Goal: Information Seeking & Learning: Find specific fact

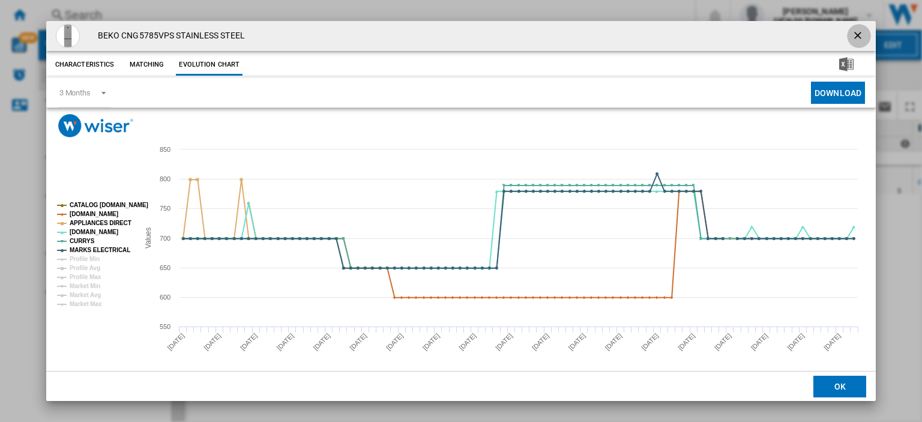
click at [854, 35] on ng-md-icon "getI18NText('BUTTONS.CLOSE_DIALOG')" at bounding box center [859, 36] width 14 height 14
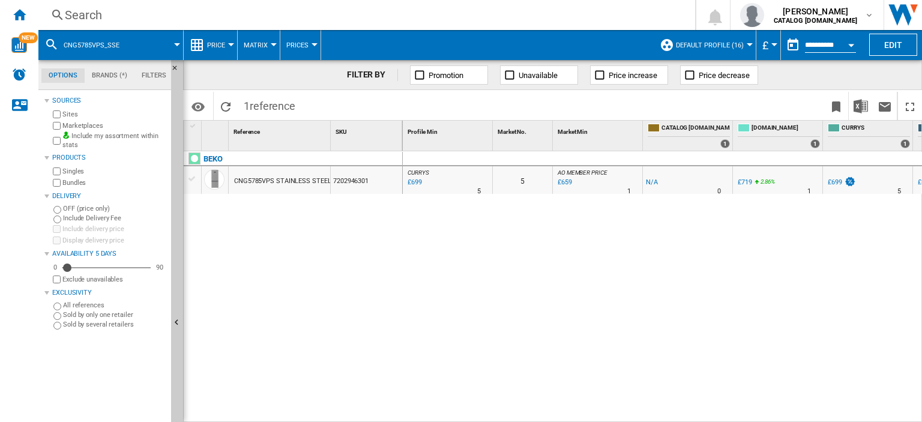
click at [74, 14] on div "Search" at bounding box center [364, 15] width 599 height 17
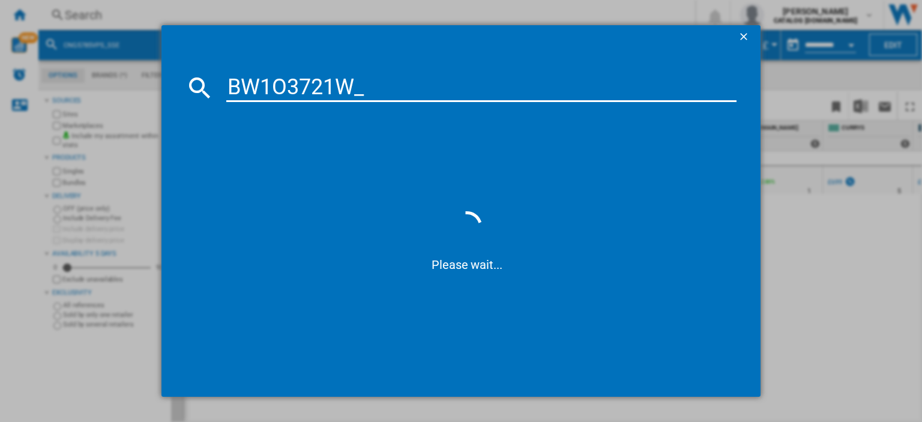
type input "BW1O3721W"
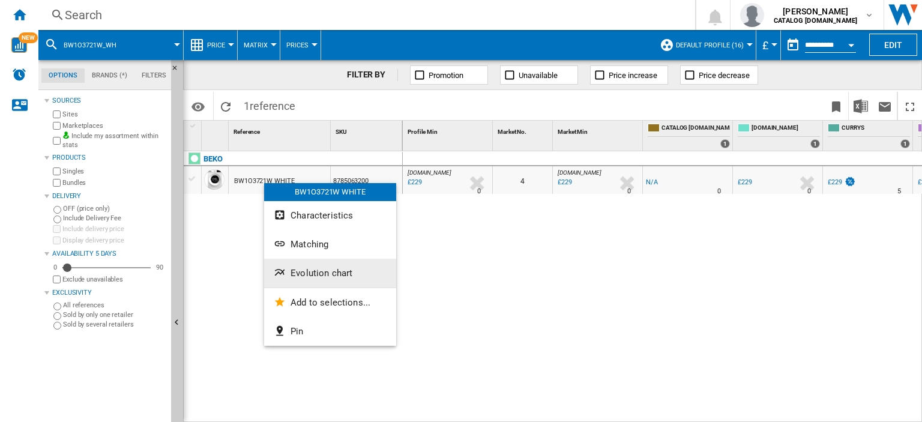
click at [312, 270] on span "Evolution chart" at bounding box center [322, 273] width 62 height 11
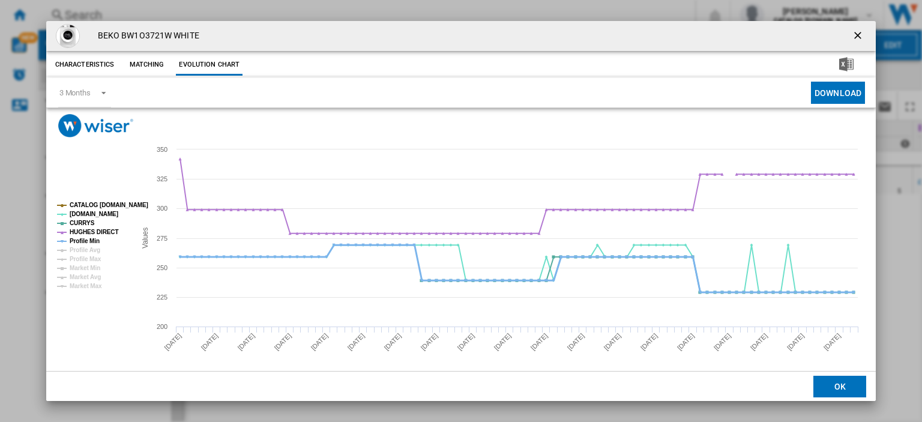
click at [88, 240] on tspan "Profile Min" at bounding box center [85, 241] width 30 height 7
click at [852, 32] on ng-md-icon "getI18NText('BUTTONS.CLOSE_DIALOG')" at bounding box center [859, 36] width 14 height 14
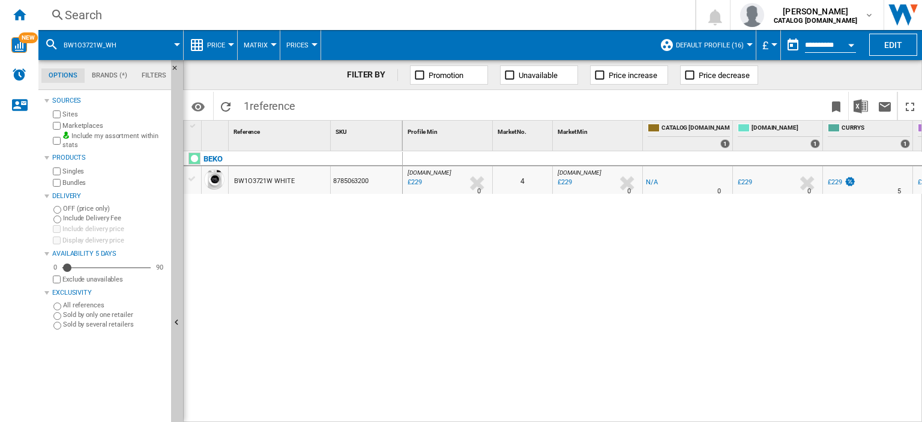
click at [835, 183] on div "£229" at bounding box center [835, 182] width 14 height 8
click at [746, 181] on div "£229" at bounding box center [745, 182] width 14 height 8
click at [72, 14] on div "Search" at bounding box center [364, 15] width 599 height 17
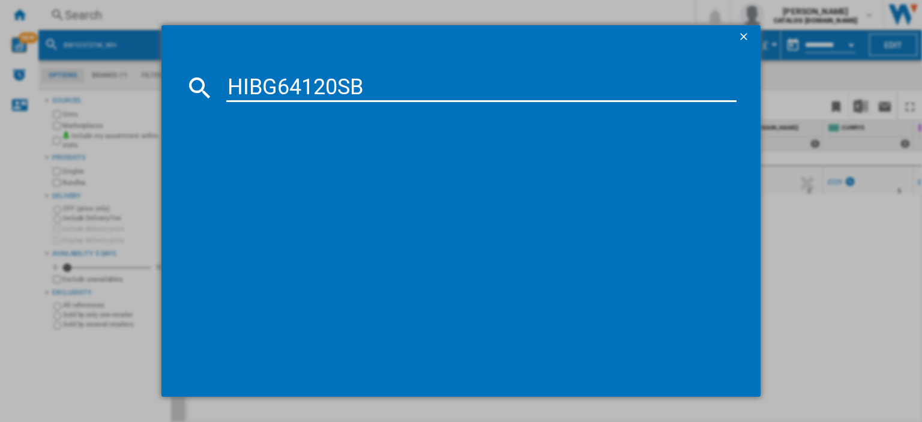
type input "HIBG64120SB"
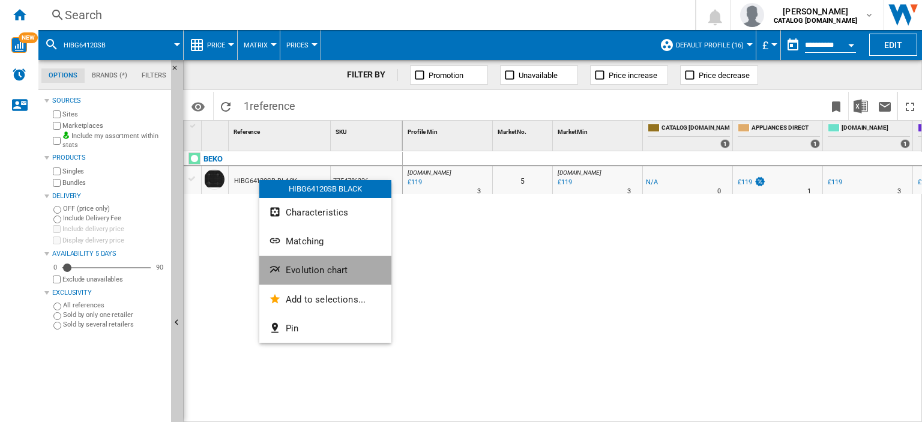
click at [300, 272] on span "Evolution chart" at bounding box center [317, 270] width 62 height 11
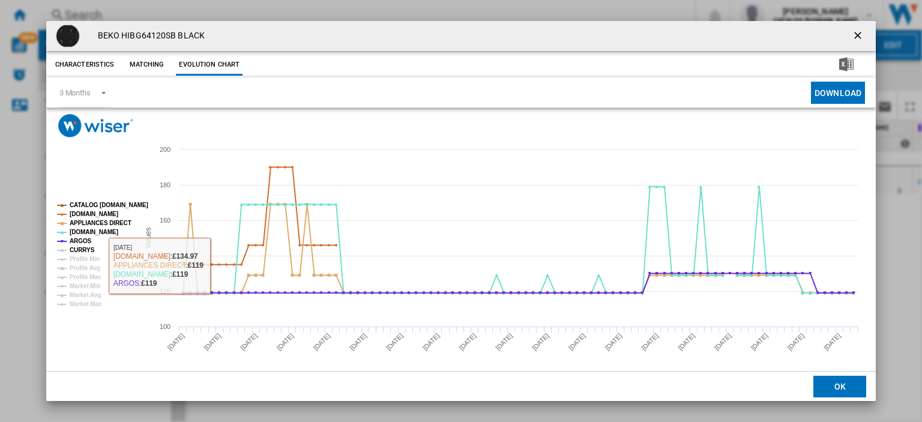
click at [82, 251] on tspan "CURRYS" at bounding box center [82, 250] width 25 height 7
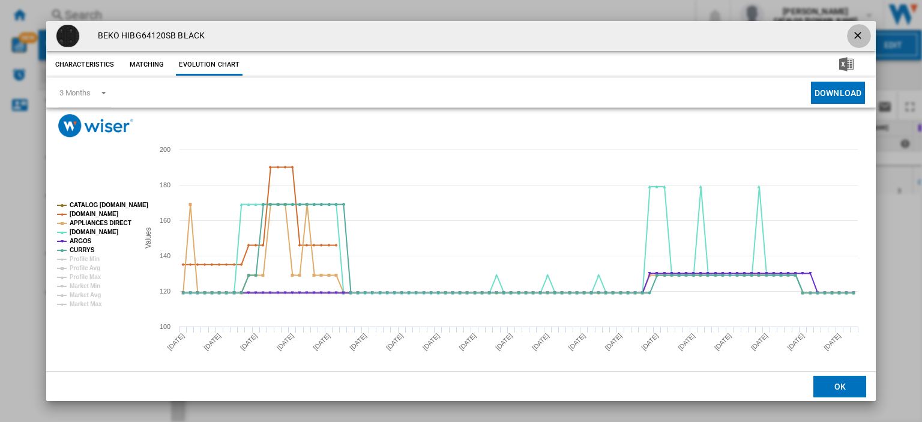
click at [854, 35] on ng-md-icon "getI18NText('BUTTONS.CLOSE_DIALOG')" at bounding box center [859, 36] width 14 height 14
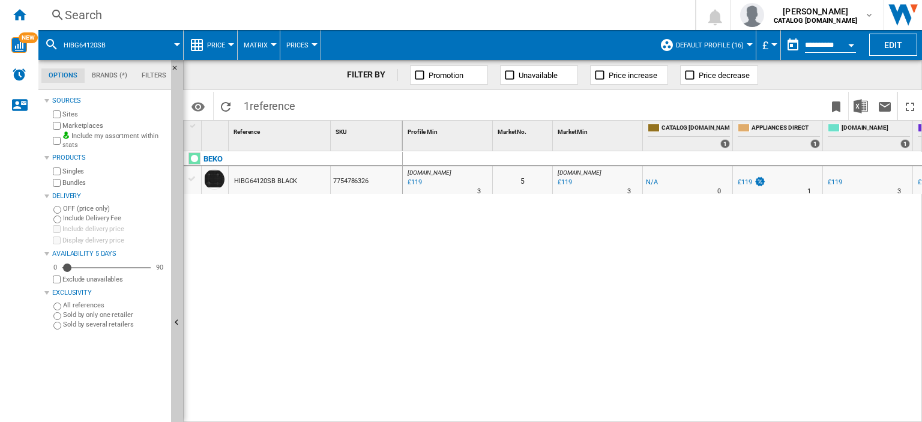
drag, startPoint x: 634, startPoint y: 416, endPoint x: 732, endPoint y: 416, distance: 98.5
click at [732, 416] on div "0 [DOMAIN_NAME] : AO -1.0 % £119 % N/A 3 [DOMAIN_NAME] : AO 5 [DOMAIN_NAME] : A…" at bounding box center [663, 287] width 520 height 272
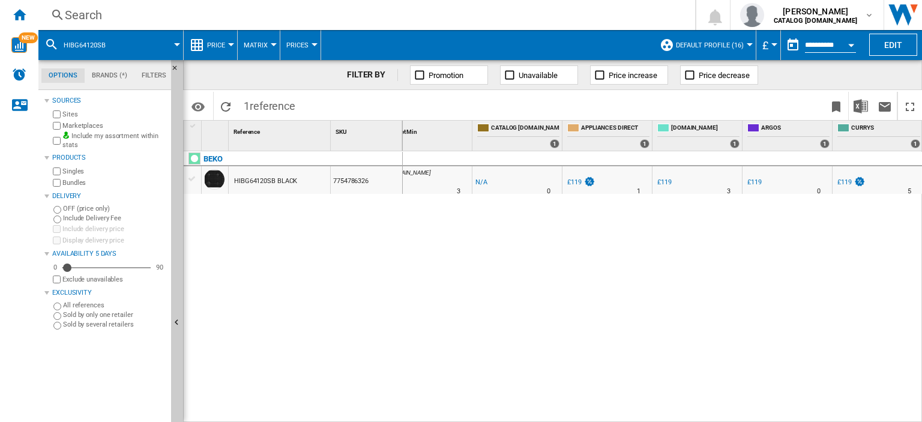
click at [841, 182] on div "£119" at bounding box center [844, 182] width 14 height 8
click at [81, 15] on div "Search" at bounding box center [364, 15] width 599 height 17
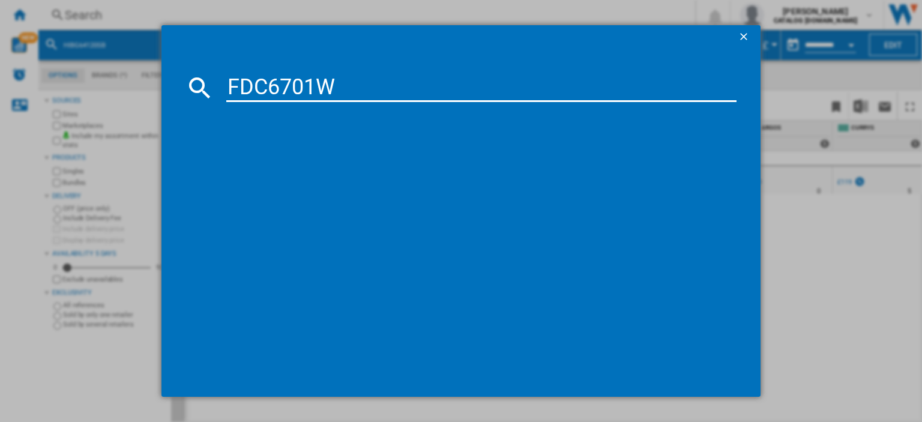
type input "FDC6701W"
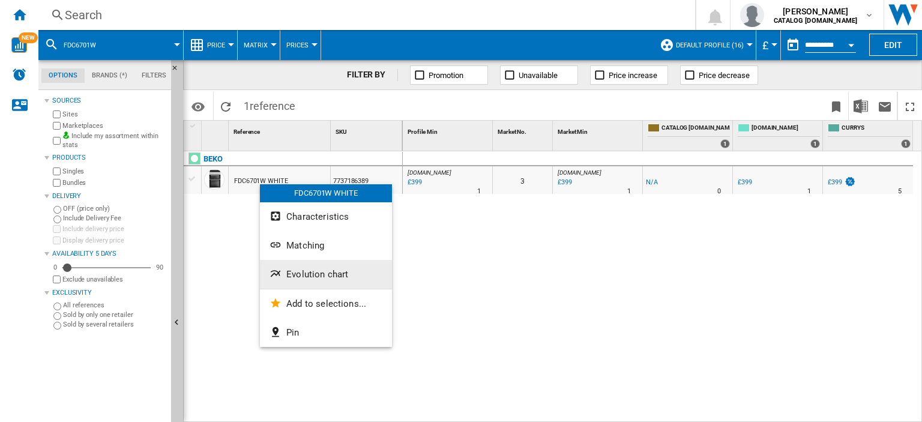
click at [295, 267] on button "Evolution chart" at bounding box center [326, 274] width 132 height 29
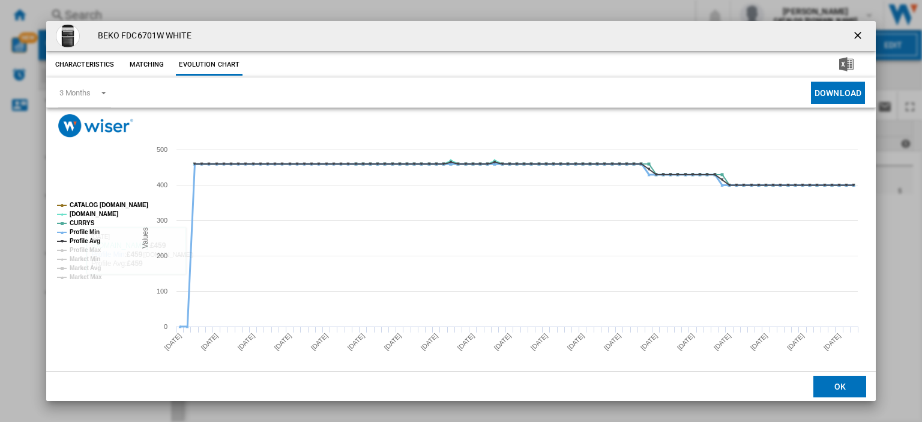
click at [73, 230] on tspan "Profile Min" at bounding box center [85, 232] width 30 height 7
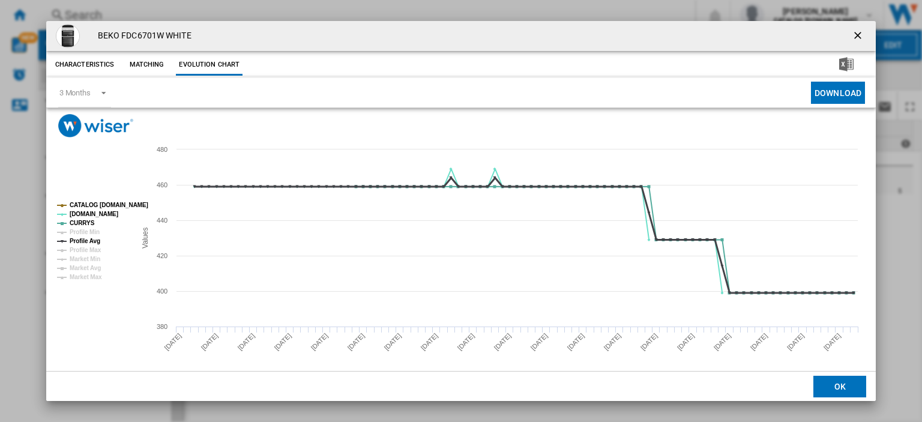
click at [76, 240] on tspan "Profile Avg" at bounding box center [85, 241] width 31 height 7
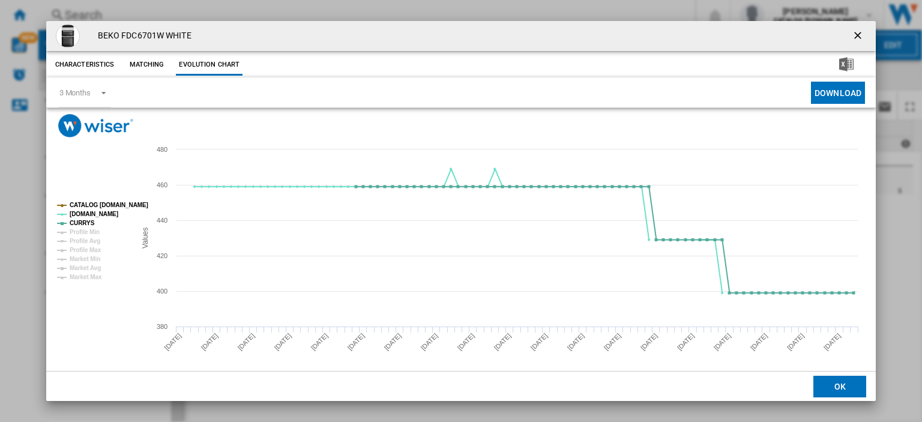
click at [852, 35] on ng-md-icon "getI18NText('BUTTONS.CLOSE_DIALOG')" at bounding box center [859, 36] width 14 height 14
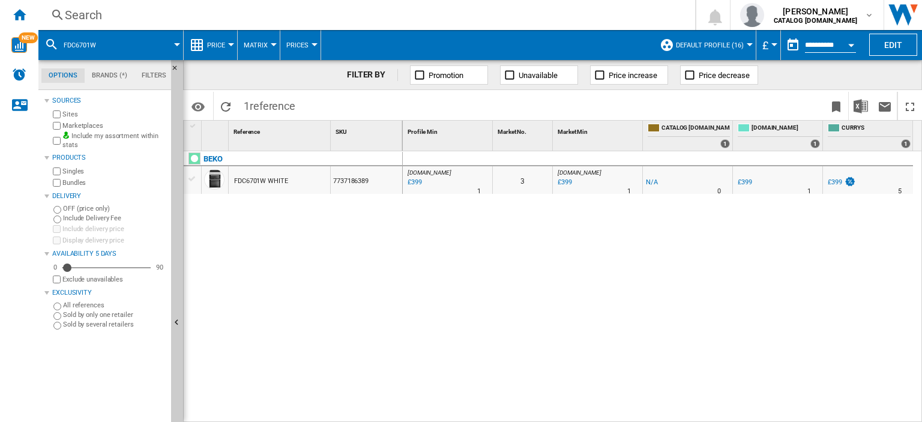
click at [79, 16] on div "Search" at bounding box center [364, 15] width 599 height 17
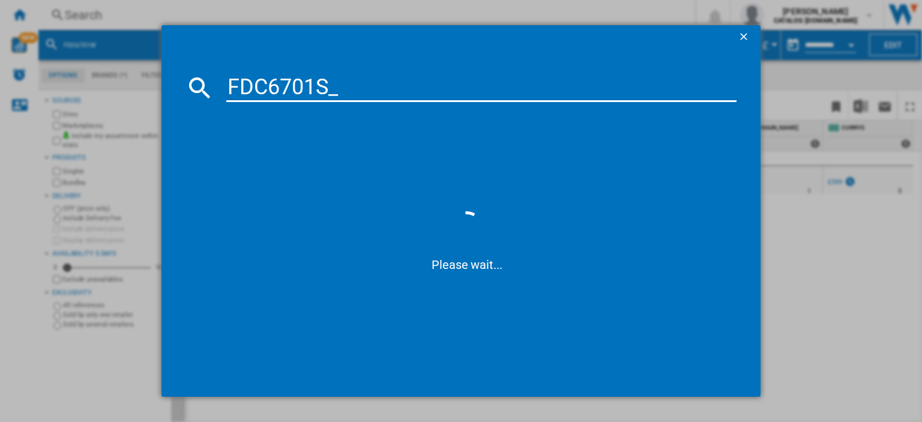
type input "FDC6701S"
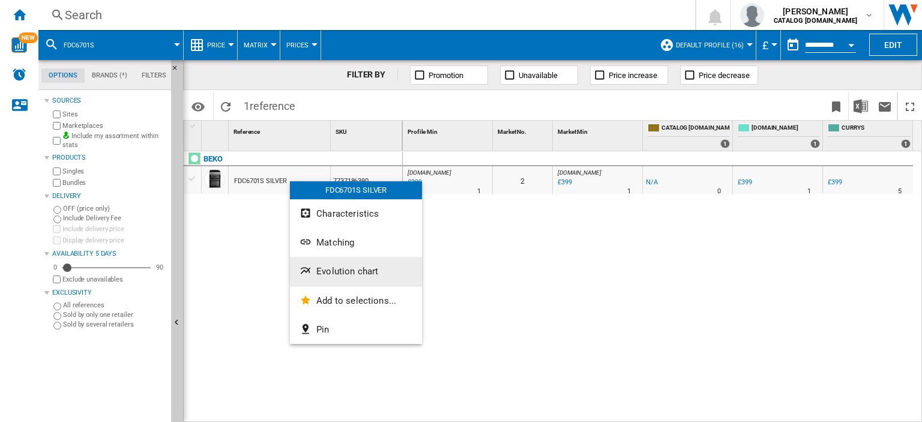
click at [340, 262] on button "Evolution chart" at bounding box center [356, 271] width 132 height 29
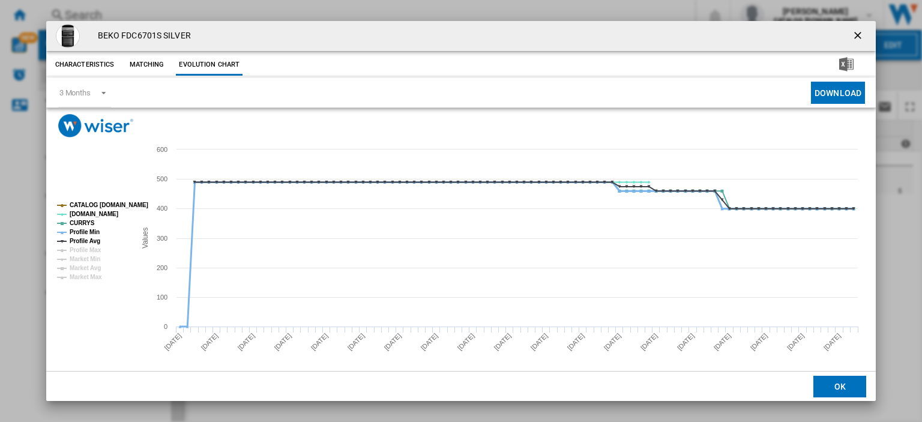
click at [79, 231] on tspan "Profile Min" at bounding box center [85, 232] width 30 height 7
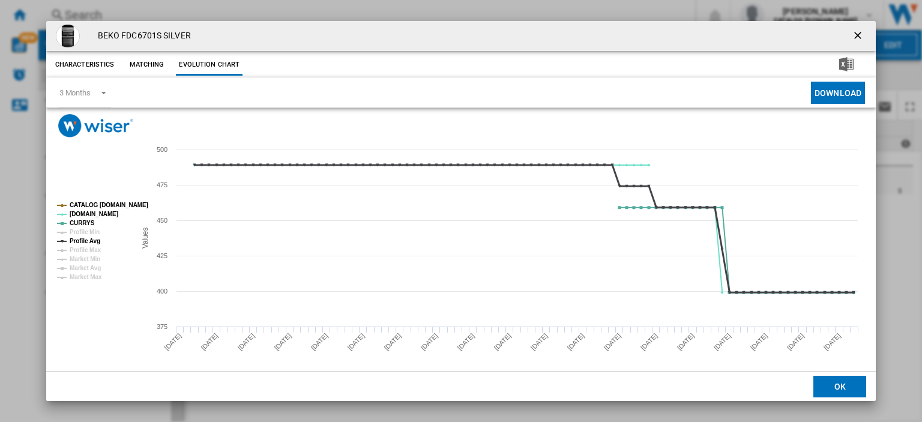
click at [79, 238] on tspan "Profile Avg" at bounding box center [85, 241] width 31 height 7
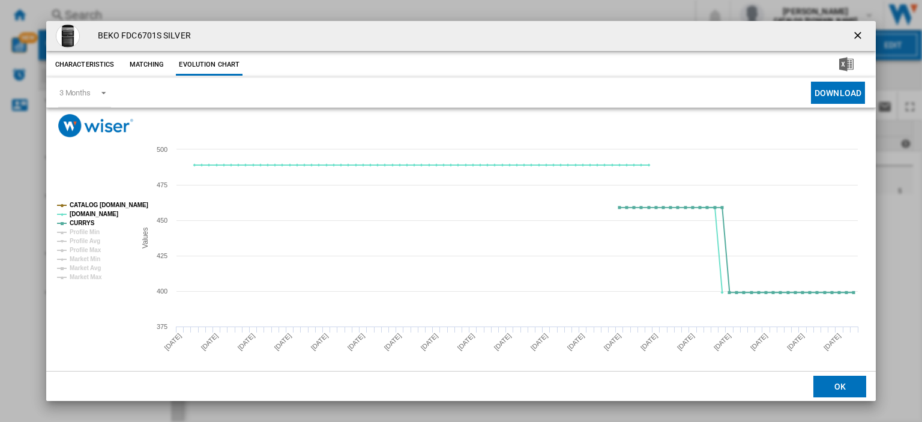
click at [855, 32] on ng-md-icon "getI18NText('BUTTONS.CLOSE_DIALOG')" at bounding box center [859, 36] width 14 height 14
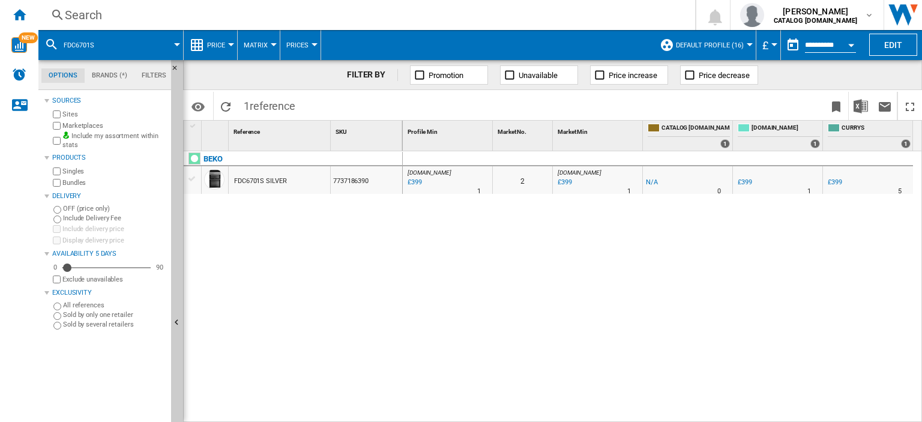
click at [76, 15] on div "Search" at bounding box center [364, 15] width 599 height 17
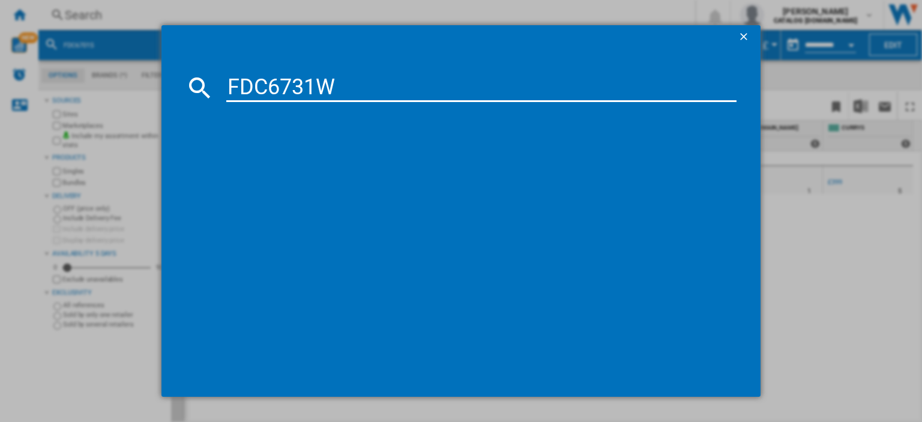
type input "FDC6731W"
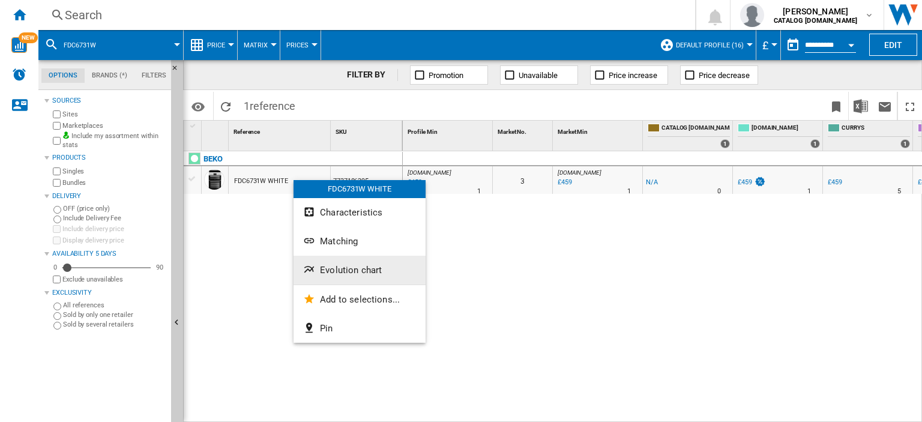
click at [337, 268] on span "Evolution chart" at bounding box center [351, 270] width 62 height 11
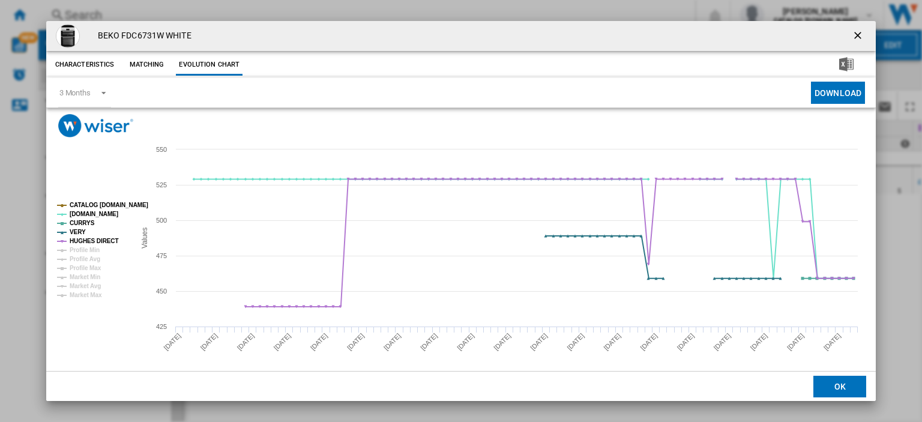
click at [852, 35] on ng-md-icon "getI18NText('BUTTONS.CLOSE_DIALOG')" at bounding box center [859, 36] width 14 height 14
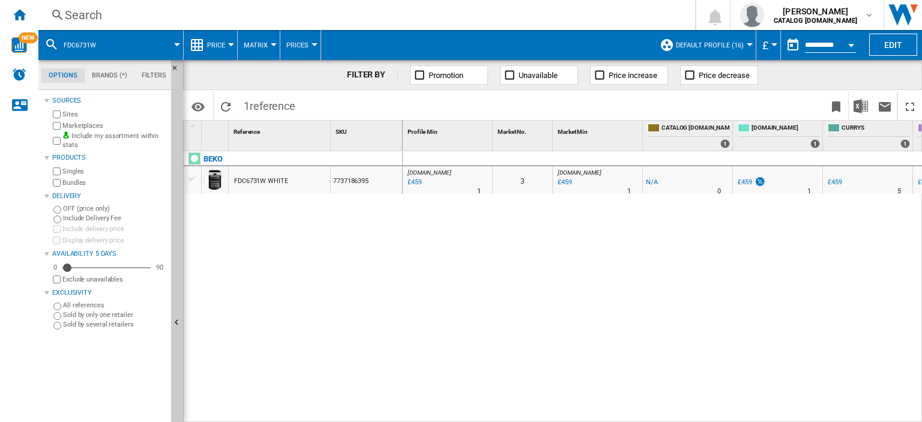
click at [91, 14] on div "Search" at bounding box center [364, 15] width 599 height 17
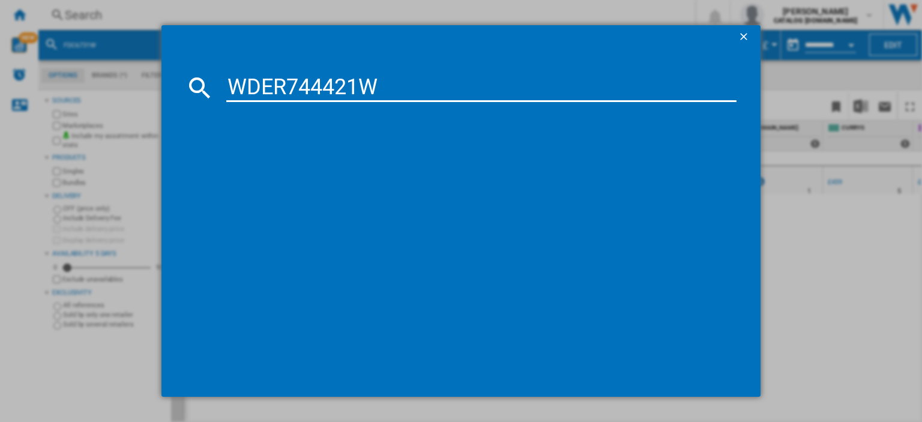
type input "WDER744421W"
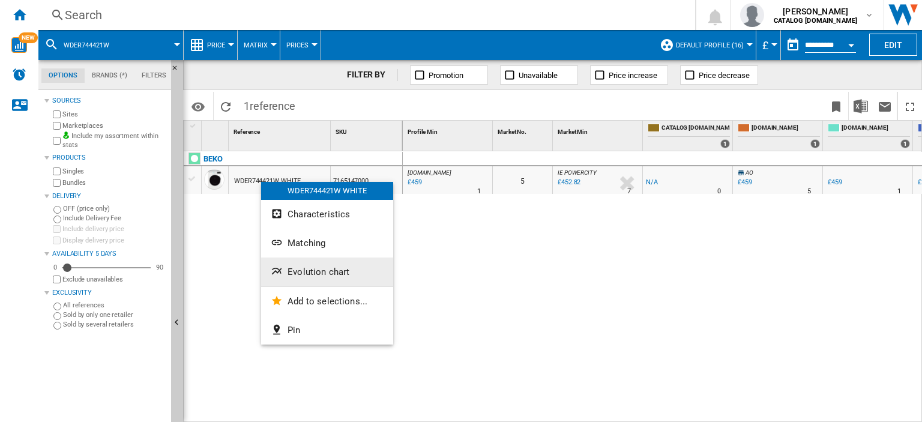
click at [292, 272] on span "Evolution chart" at bounding box center [319, 272] width 62 height 11
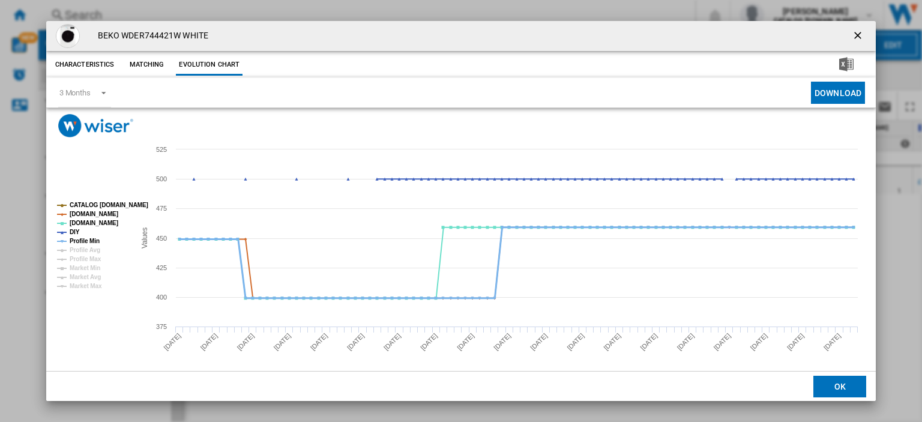
click at [89, 242] on tspan "Profile Min" at bounding box center [85, 241] width 30 height 7
click at [852, 31] on ng-md-icon "getI18NText('BUTTONS.CLOSE_DIALOG')" at bounding box center [859, 36] width 14 height 14
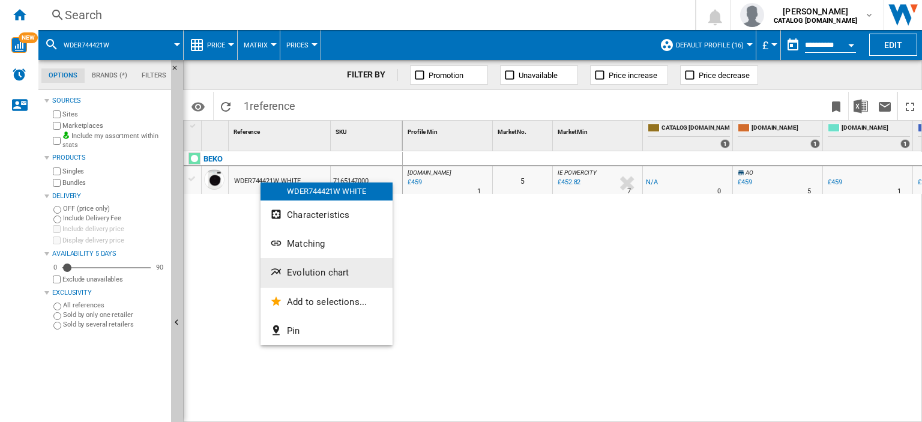
click at [303, 270] on span "Evolution chart" at bounding box center [318, 272] width 62 height 11
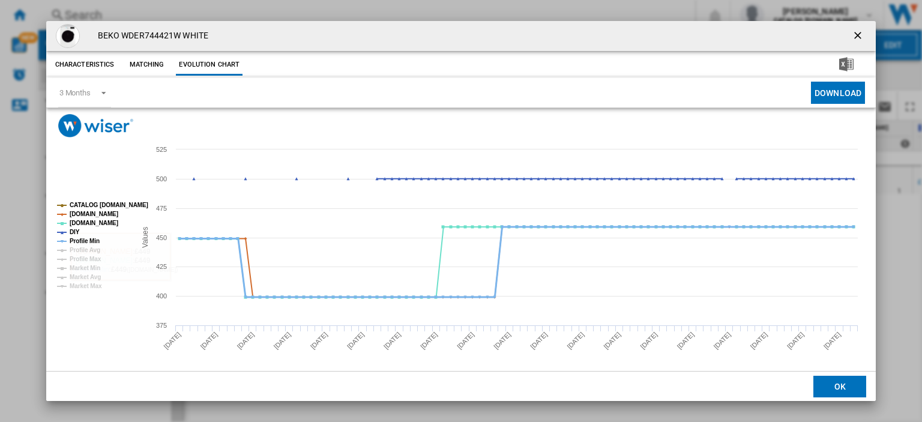
click at [86, 242] on tspan "Profile Min" at bounding box center [85, 241] width 30 height 7
click at [852, 35] on ng-md-icon "getI18NText('BUTTONS.CLOSE_DIALOG')" at bounding box center [859, 36] width 14 height 14
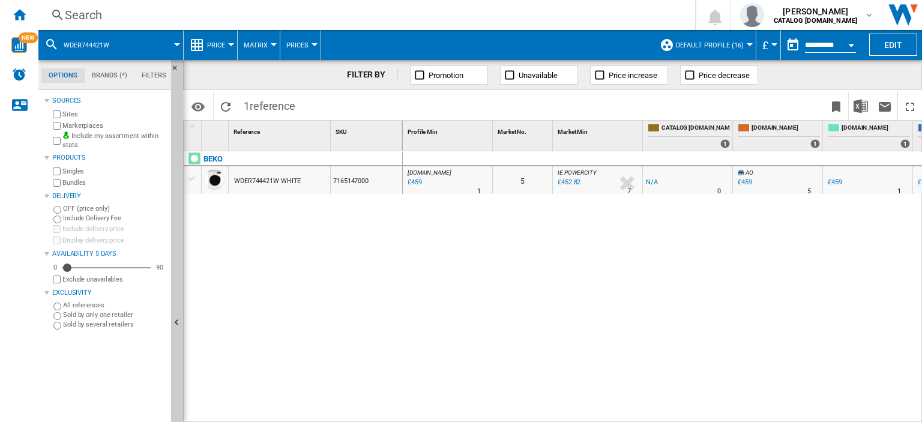
click at [85, 16] on div "Search" at bounding box center [364, 15] width 599 height 17
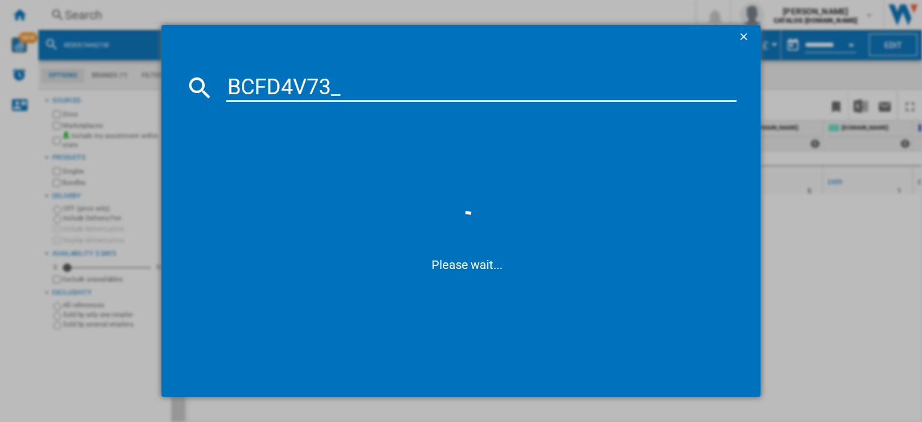
type input "BCFD4V73"
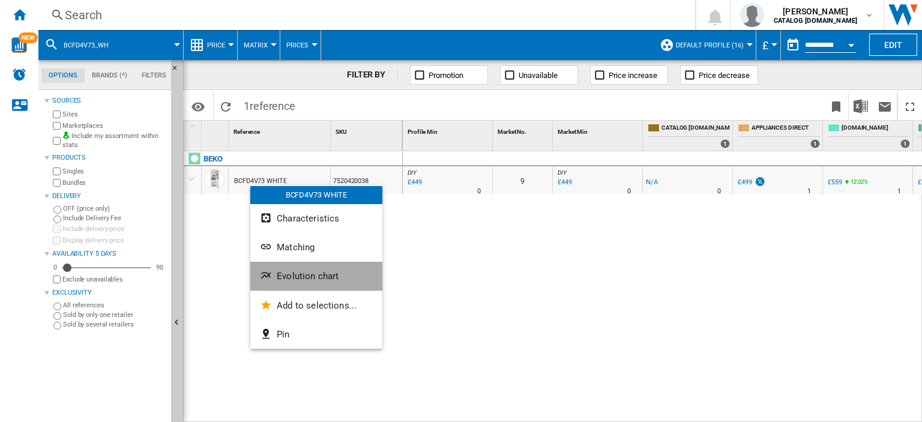
click at [288, 279] on span "Evolution chart" at bounding box center [308, 276] width 62 height 11
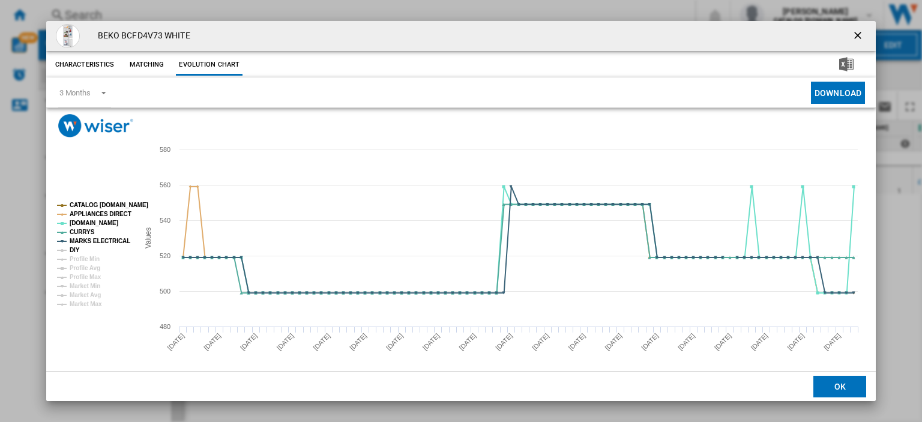
click at [76, 252] on tspan "DIY" at bounding box center [75, 250] width 10 height 7
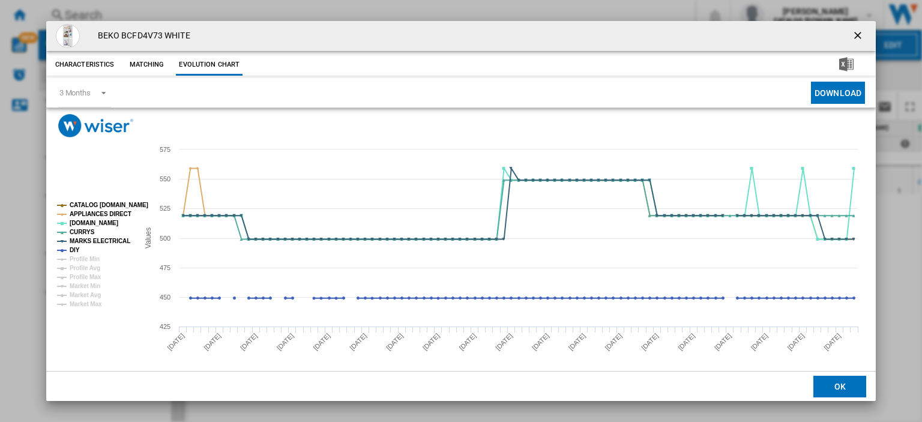
click at [857, 43] on ng-md-icon "getI18NText('BUTTONS.CLOSE_DIALOG')" at bounding box center [859, 36] width 14 height 14
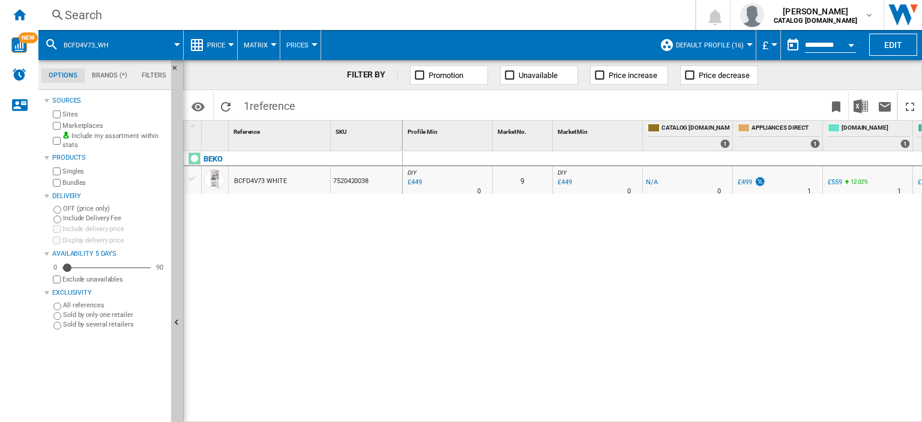
click at [79, 16] on div "Search" at bounding box center [364, 15] width 599 height 17
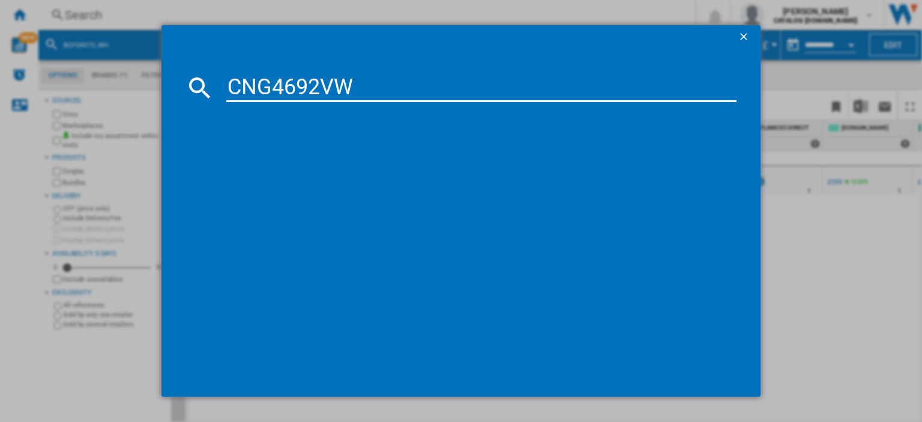
type input "CNG4692VW"
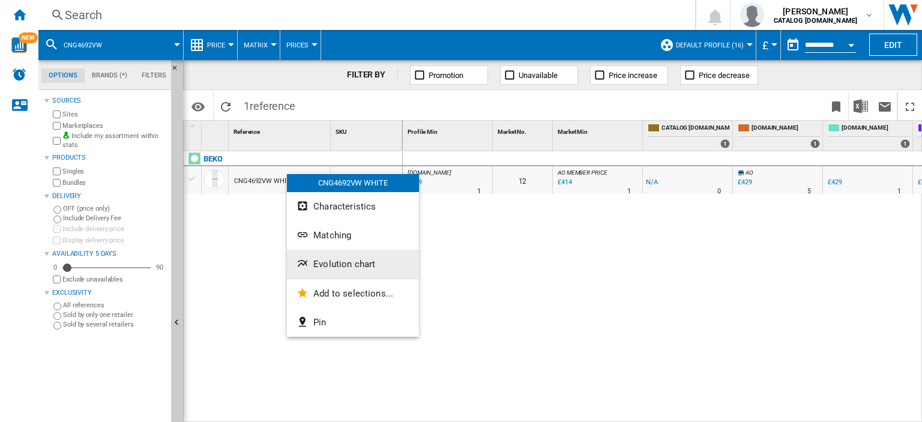
click at [327, 268] on span "Evolution chart" at bounding box center [344, 264] width 62 height 11
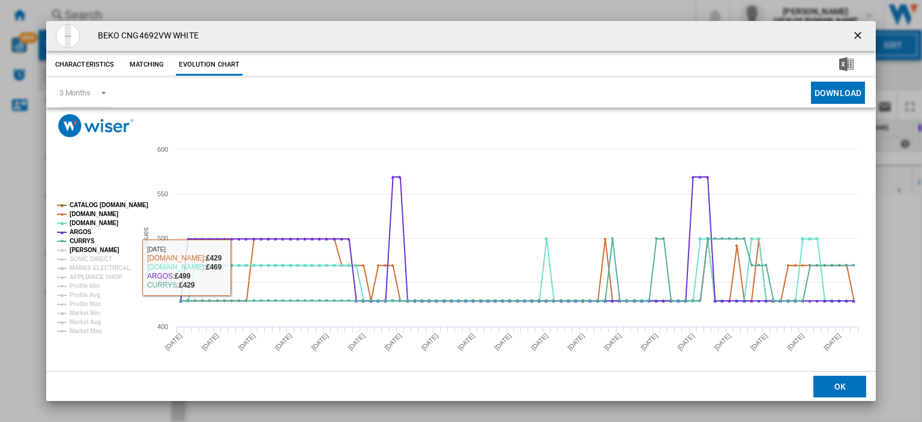
click at [77, 250] on tspan "[PERSON_NAME]" at bounding box center [95, 250] width 50 height 7
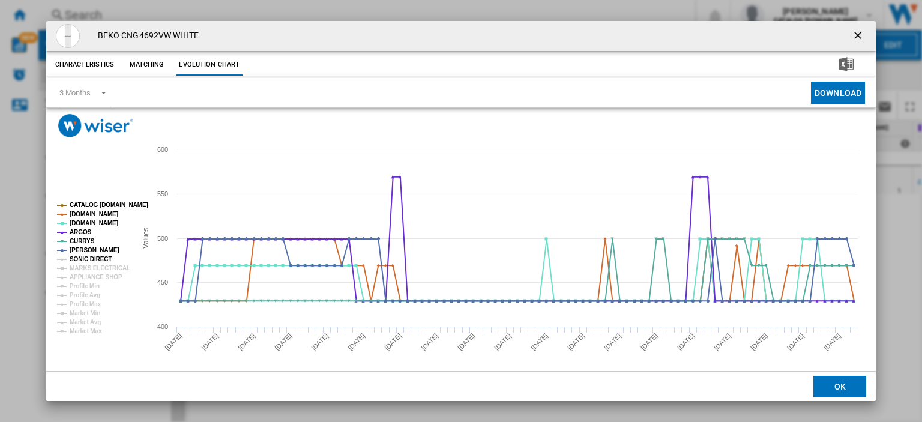
click at [78, 258] on tspan "SONIC DIRECT" at bounding box center [91, 259] width 42 height 7
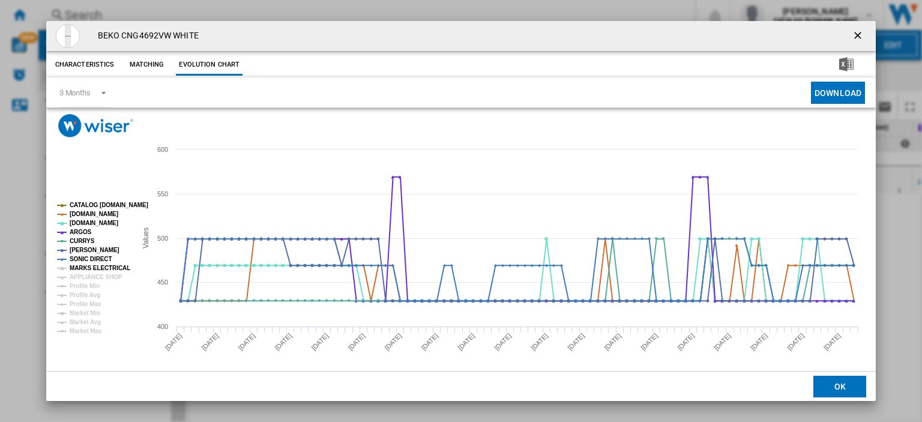
click at [77, 269] on tspan "MARKS ELECTRICAL" at bounding box center [100, 268] width 61 height 7
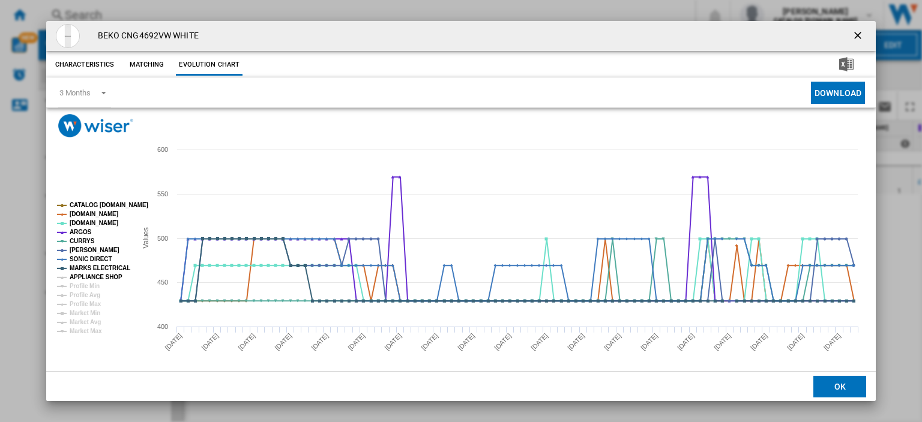
click at [76, 275] on tspan "APPLIANCE SHOP" at bounding box center [96, 277] width 53 height 7
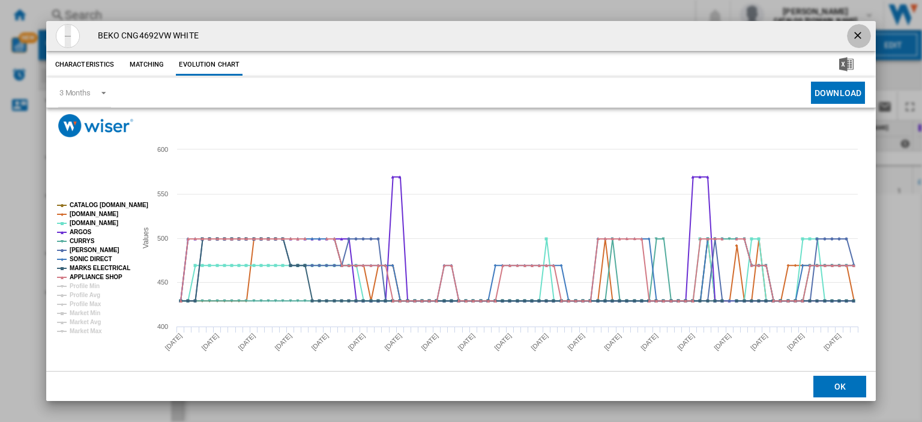
click at [853, 37] on ng-md-icon "getI18NText('BUTTONS.CLOSE_DIALOG')" at bounding box center [859, 36] width 14 height 14
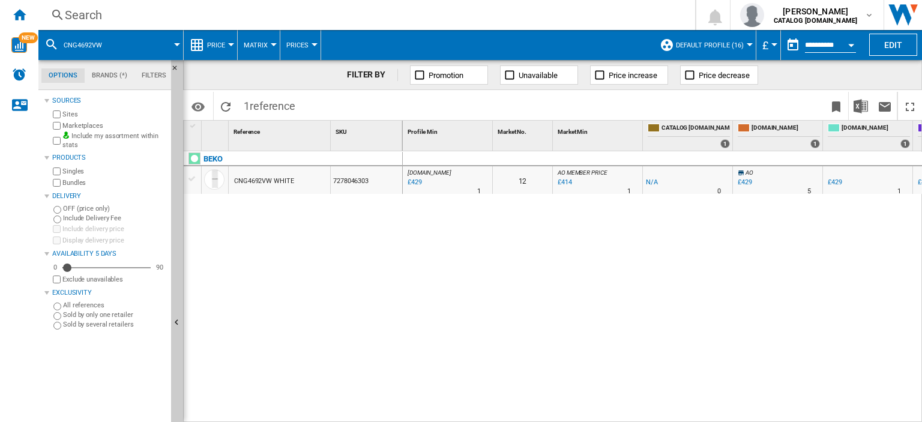
click at [85, 15] on div "Search" at bounding box center [364, 15] width 599 height 17
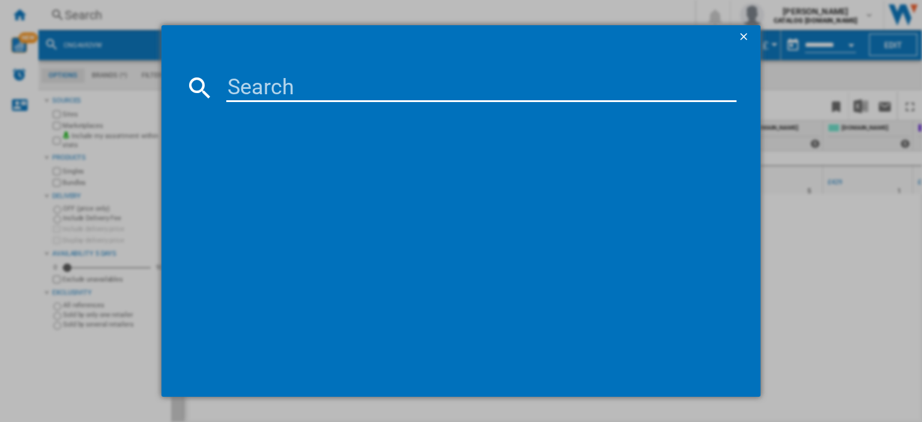
paste input "GN15880VPX"
type input "GN15880VPX"
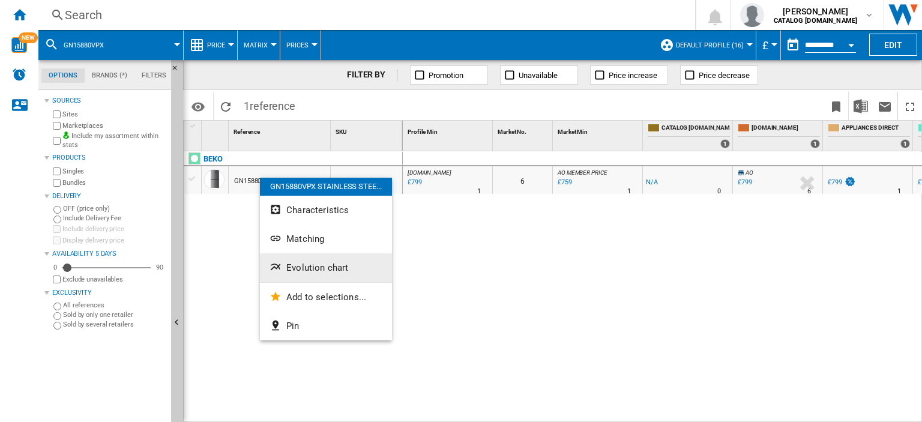
click at [330, 270] on span "Evolution chart" at bounding box center [317, 267] width 62 height 11
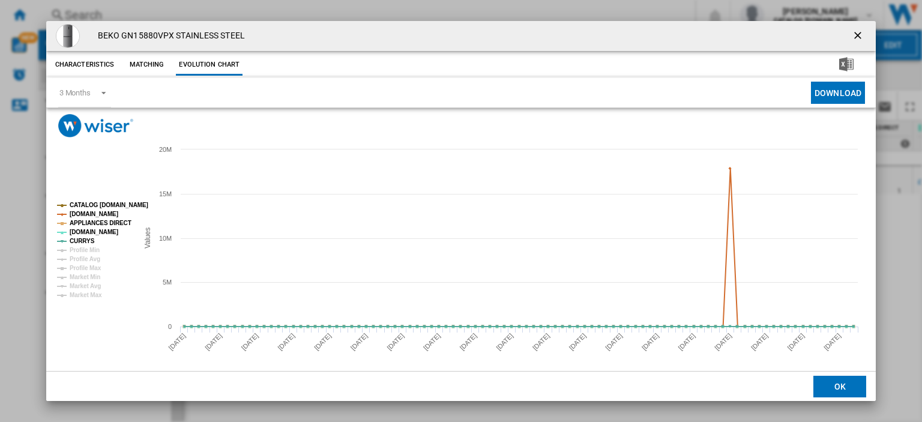
click at [852, 30] on ng-md-icon "getI18NText('BUTTONS.CLOSE_DIALOG')" at bounding box center [859, 36] width 14 height 14
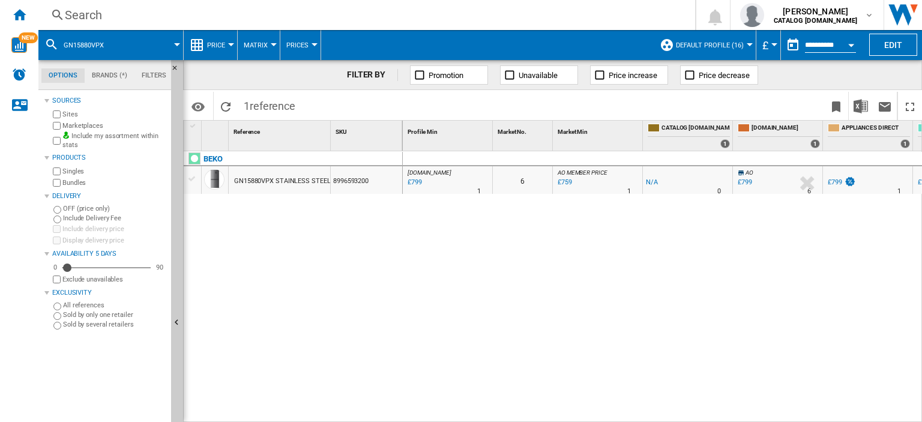
click at [72, 9] on div "Search" at bounding box center [364, 15] width 599 height 17
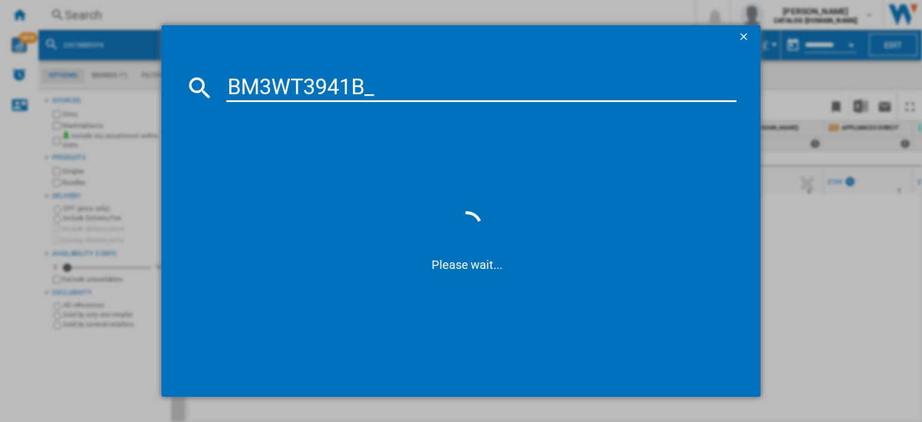
type input "BM3WT3941B"
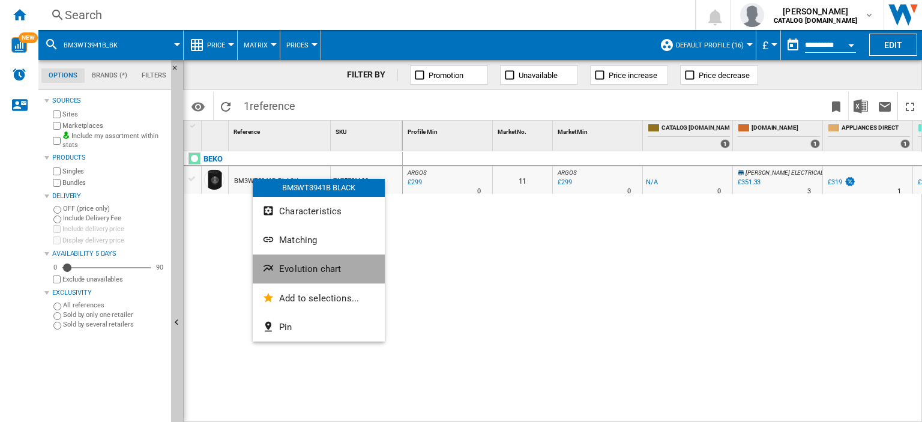
click at [320, 271] on span "Evolution chart" at bounding box center [310, 269] width 62 height 11
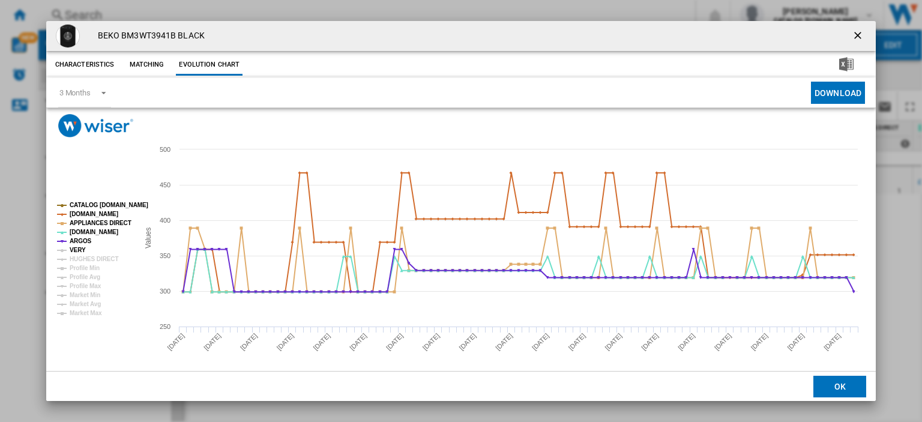
click at [82, 252] on tspan "VERY" at bounding box center [78, 250] width 16 height 7
click at [83, 260] on tspan "HUGHES DIRECT" at bounding box center [94, 259] width 49 height 7
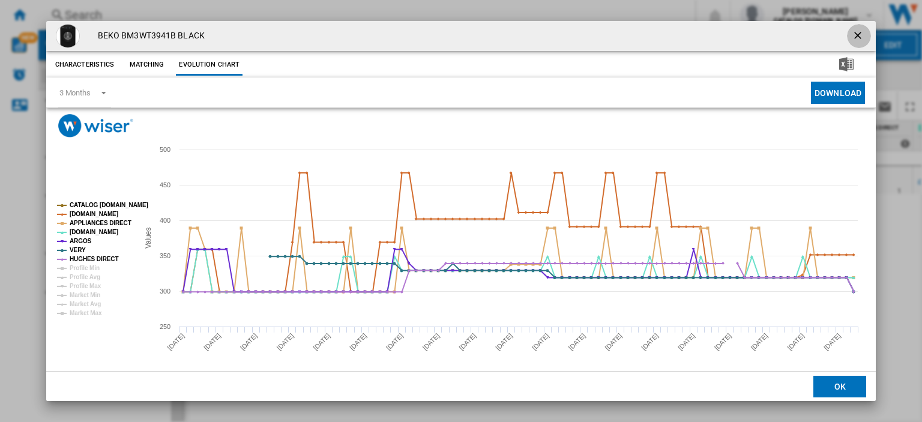
click at [852, 32] on ng-md-icon "getI18NText('BUTTONS.CLOSE_DIALOG')" at bounding box center [859, 36] width 14 height 14
